Goal: Task Accomplishment & Management: Manage account settings

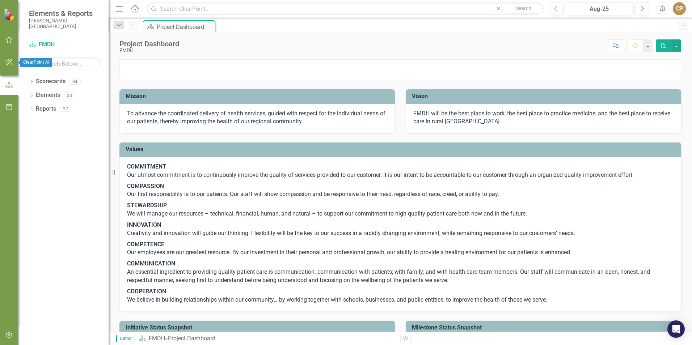
click at [14, 66] on button "button" at bounding box center [9, 62] width 16 height 15
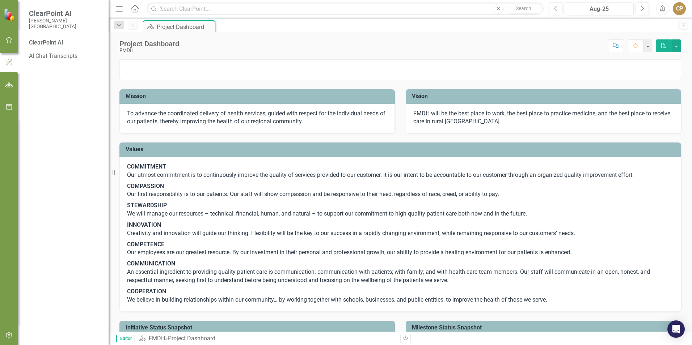
click at [12, 84] on icon "button" at bounding box center [9, 85] width 8 height 6
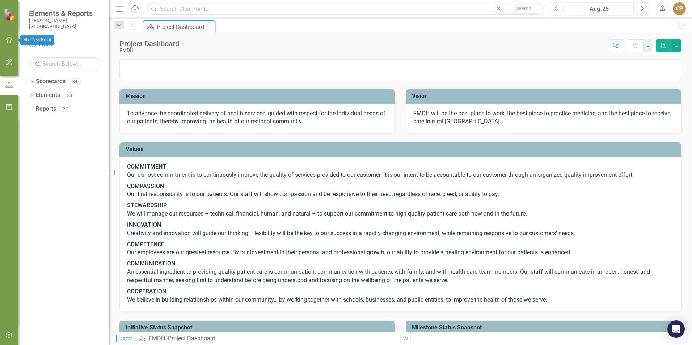
click at [5, 39] on button "button" at bounding box center [9, 40] width 16 height 15
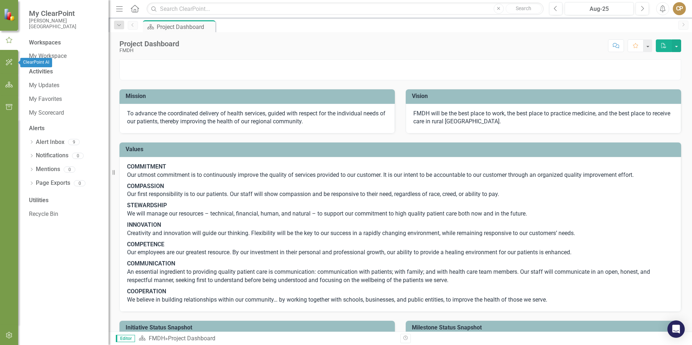
click at [7, 62] on icon "button" at bounding box center [9, 62] width 7 height 7
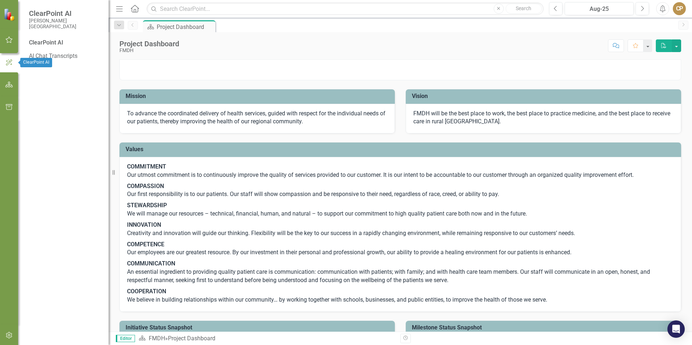
click at [13, 50] on div at bounding box center [9, 50] width 18 height 4
click at [9, 45] on button "button" at bounding box center [9, 40] width 16 height 15
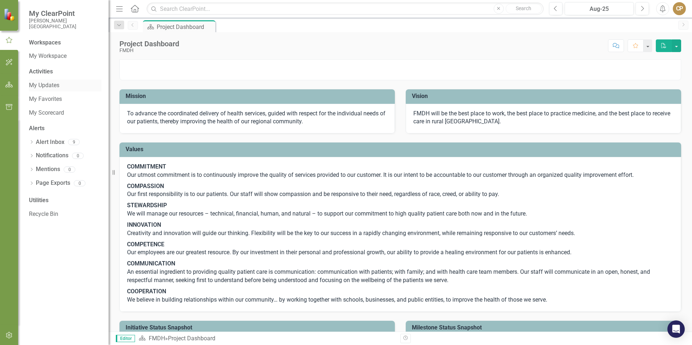
click at [48, 86] on link "My Updates" at bounding box center [65, 85] width 72 height 8
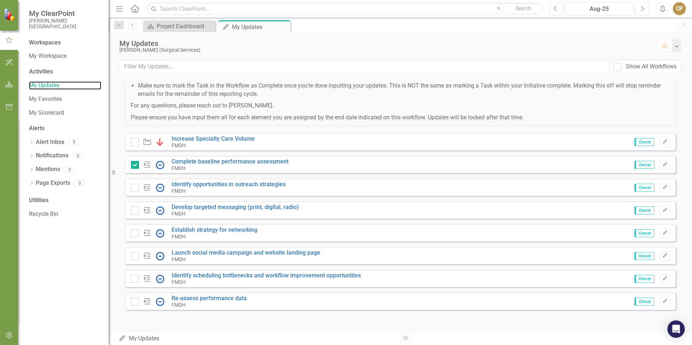
scroll to position [177, 0]
click at [662, 280] on icon "Edit" at bounding box center [664, 279] width 5 height 4
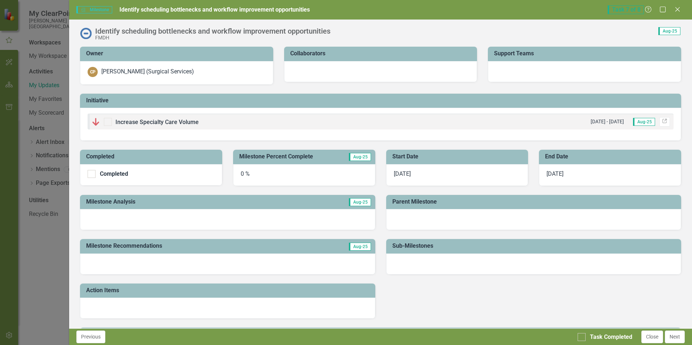
drag, startPoint x: 279, startPoint y: 163, endPoint x: 328, endPoint y: 148, distance: 51.2
click at [279, 163] on td "Milestone Percent Complete" at bounding box center [289, 158] width 101 height 12
click at [677, 10] on icon at bounding box center [677, 9] width 5 height 5
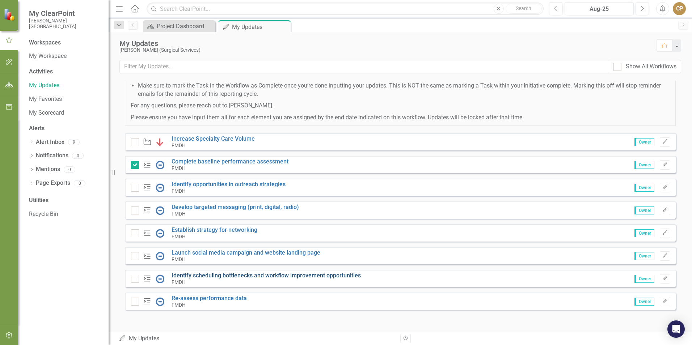
click at [192, 277] on link "Identify scheduling bottlenecks and workflow improvement opportunities" at bounding box center [266, 275] width 189 height 7
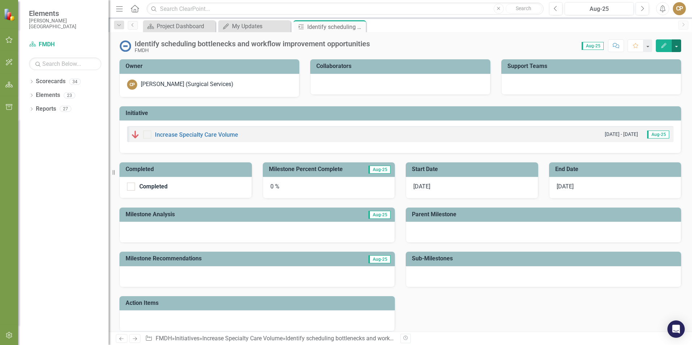
click at [674, 43] on button "button" at bounding box center [676, 45] width 9 height 13
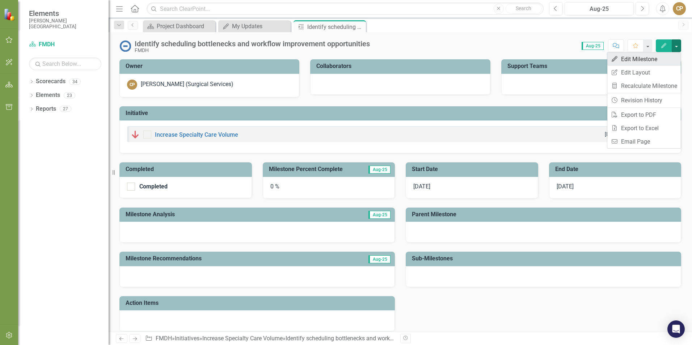
click at [643, 56] on link "Edit Edit Milestone" at bounding box center [643, 58] width 73 height 13
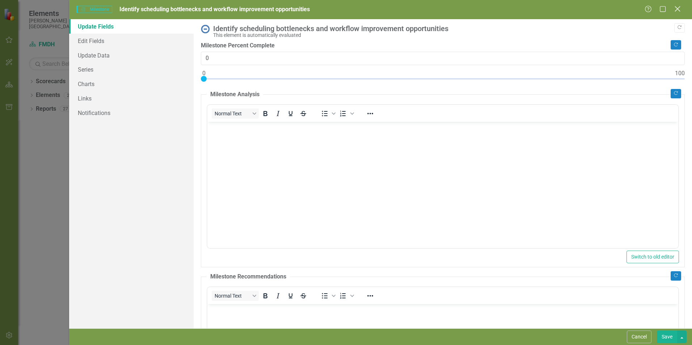
click at [677, 8] on icon at bounding box center [677, 8] width 5 height 5
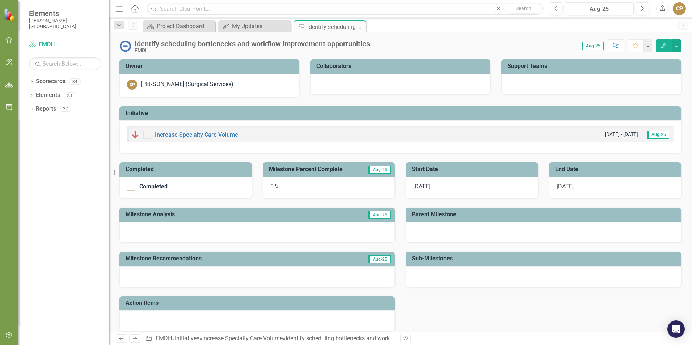
click at [183, 230] on div at bounding box center [256, 232] width 275 height 21
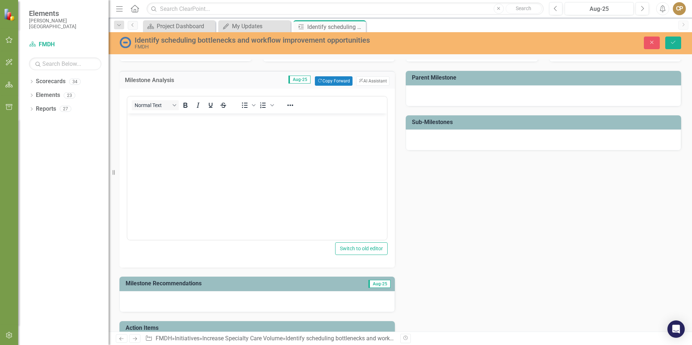
scroll to position [145, 0]
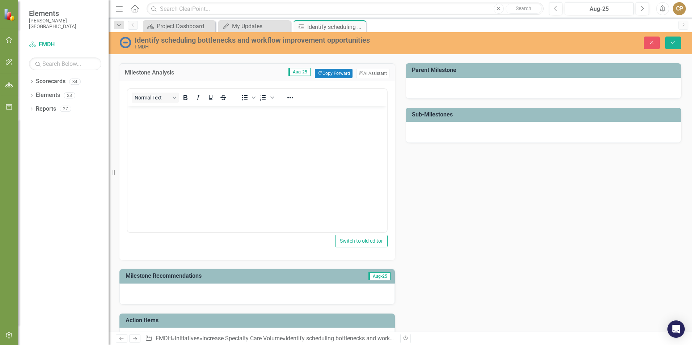
click at [151, 121] on body "Rich Text Area. Press ALT-0 for help." at bounding box center [257, 160] width 260 height 109
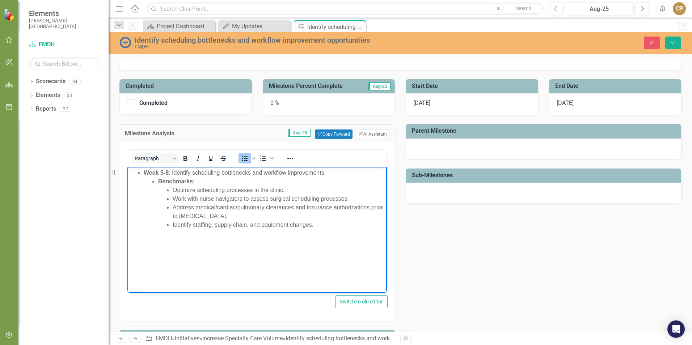
scroll to position [72, 0]
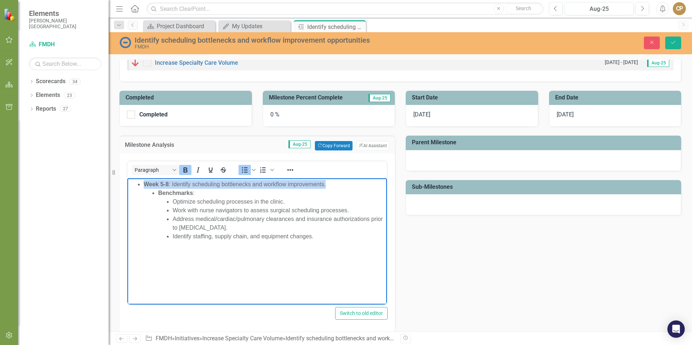
drag, startPoint x: 330, startPoint y: 184, endPoint x: 143, endPoint y: 186, distance: 187.2
click at [143, 186] on ul "Week 5-8 : Identify scheduling bottlenecks and workflow improvements. Benchmark…" at bounding box center [257, 210] width 256 height 61
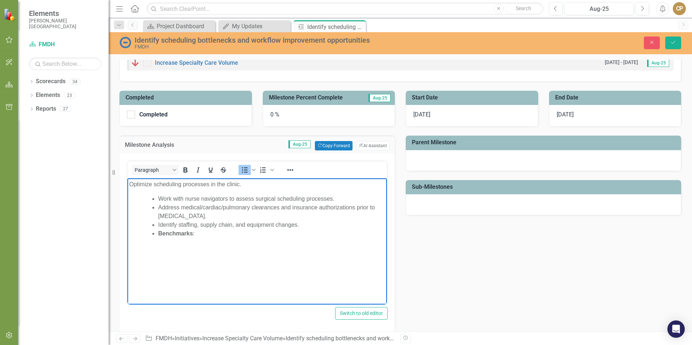
click at [158, 198] on li "Work with nurse navigators to assess surgical scheduling processes." at bounding box center [271, 199] width 227 height 9
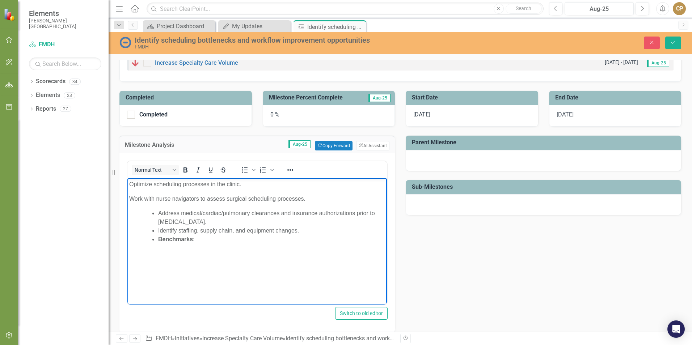
click at [160, 212] on li "Address medical/cardiac/pulmonary clearances and insurance authorizations prior…" at bounding box center [271, 217] width 227 height 17
click at [159, 237] on li "Identify staffing, supply chain, and equipment changes." at bounding box center [271, 236] width 227 height 9
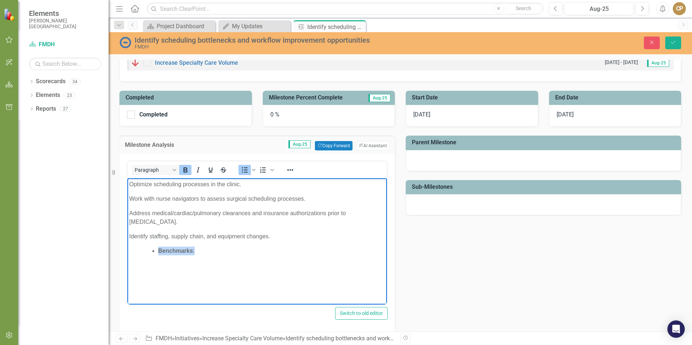
drag, startPoint x: 197, startPoint y: 254, endPoint x: 134, endPoint y: 253, distance: 63.0
click at [134, 253] on ul "Benchmarks :" at bounding box center [257, 251] width 256 height 9
click at [130, 185] on p "Optimize scheduling processes in the clinic." at bounding box center [257, 184] width 256 height 9
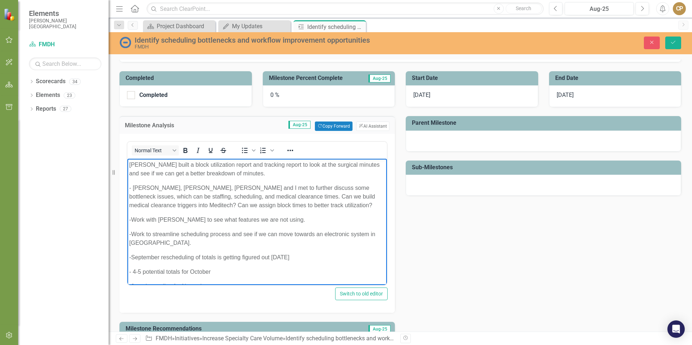
scroll to position [109, 0]
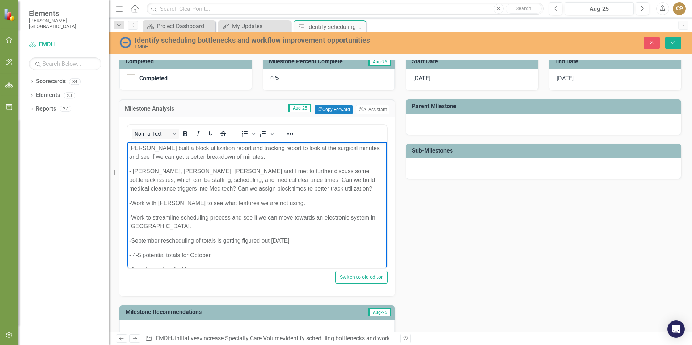
click at [238, 156] on p "[PERSON_NAME] built a block utilization report and tracking report to look at t…" at bounding box center [257, 152] width 256 height 17
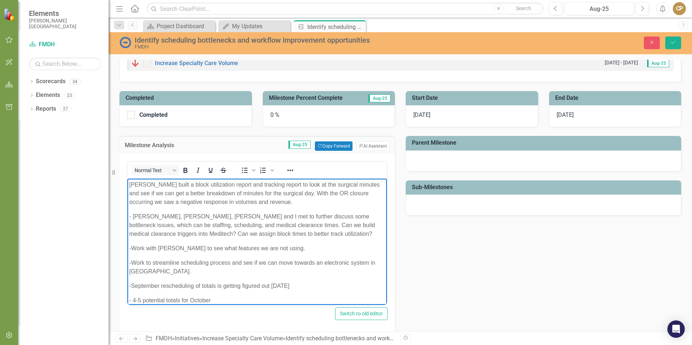
scroll to position [36, 0]
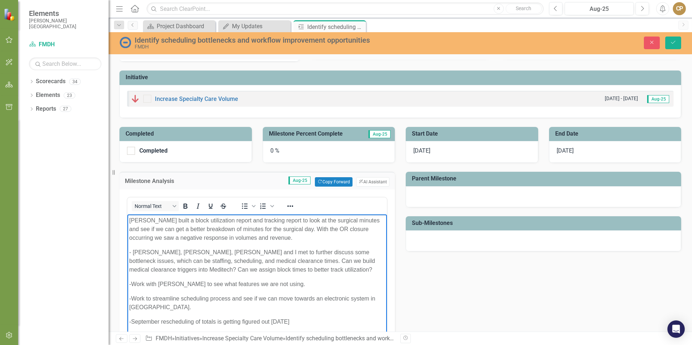
click at [290, 229] on p "[PERSON_NAME] built a block utilization report and tracking report to look at t…" at bounding box center [257, 229] width 256 height 26
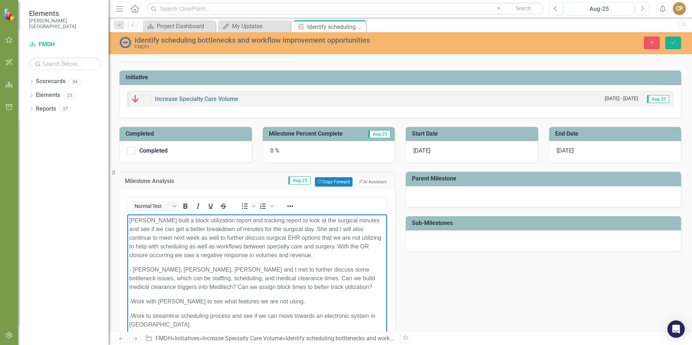
click at [319, 247] on p "[PERSON_NAME] built a block utilization report and tracking report to look at t…" at bounding box center [257, 237] width 256 height 43
